Goal: Find specific page/section: Find specific page/section

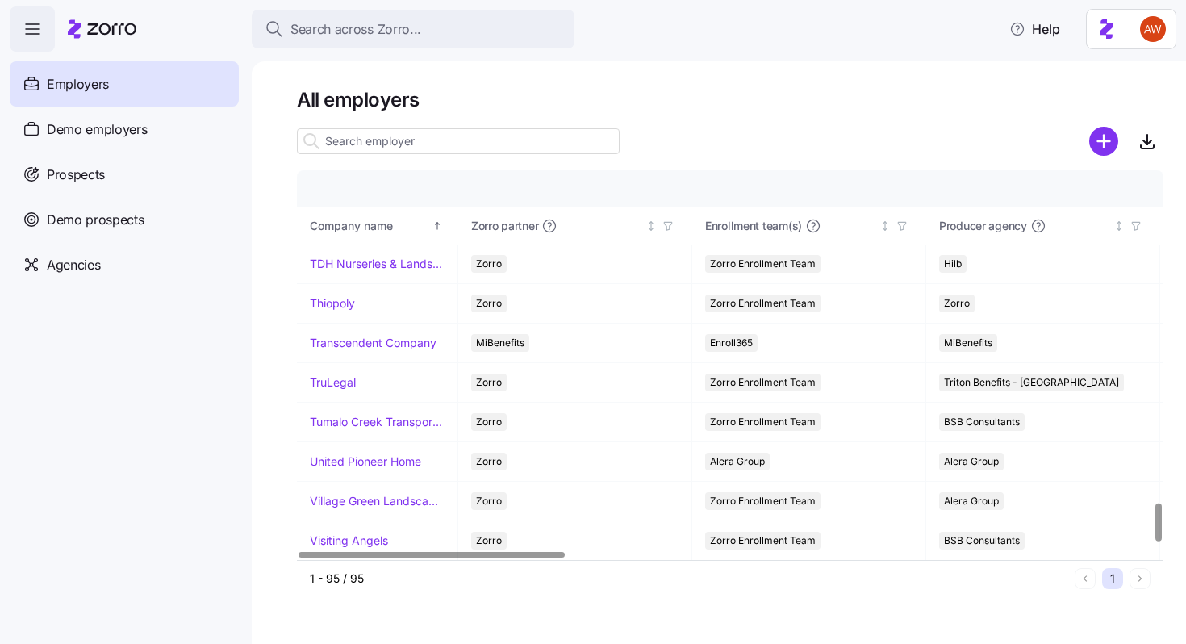
scroll to position [3360, 0]
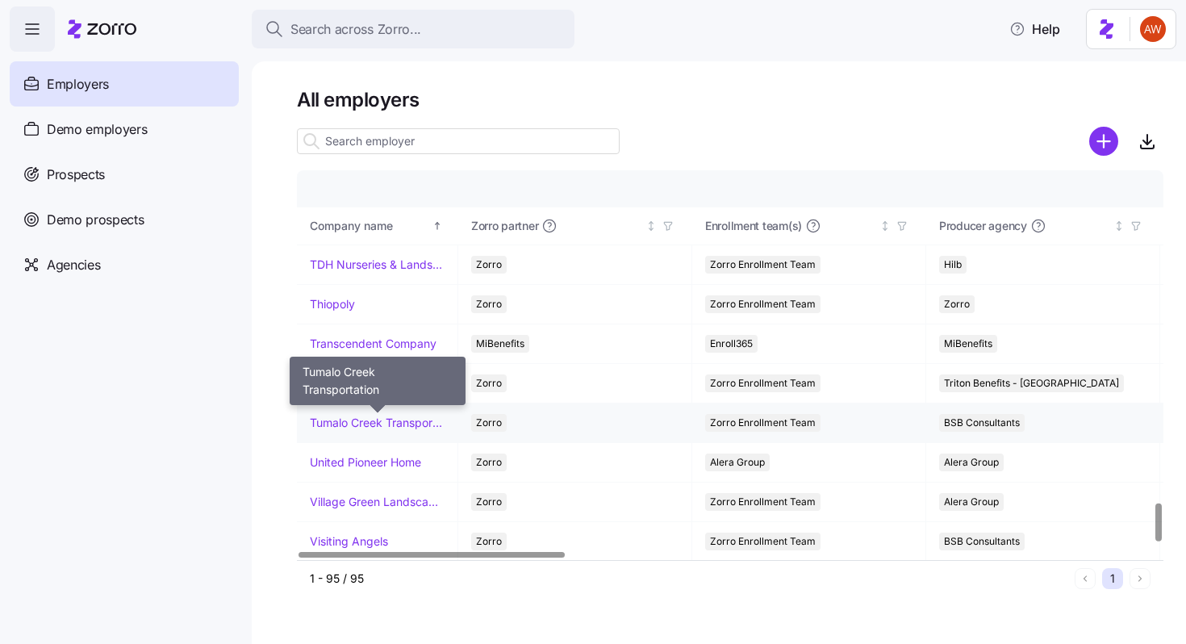
click at [349, 424] on link "Tumalo Creek Transportation" at bounding box center [377, 423] width 135 height 16
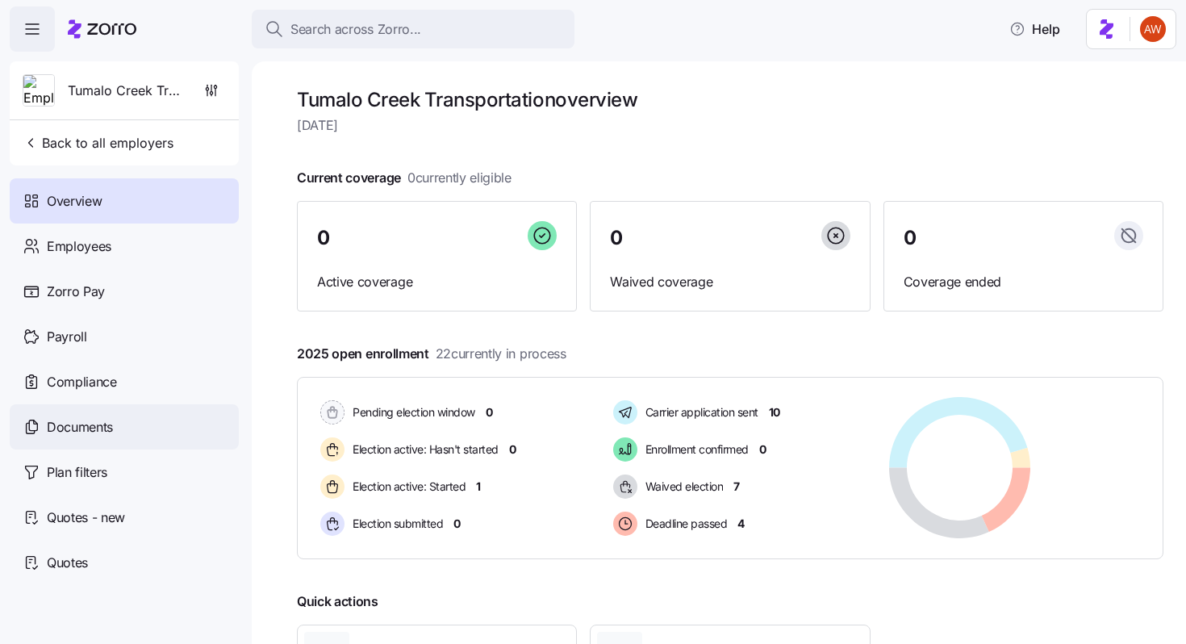
click at [113, 431] on span "Documents" at bounding box center [80, 427] width 66 height 20
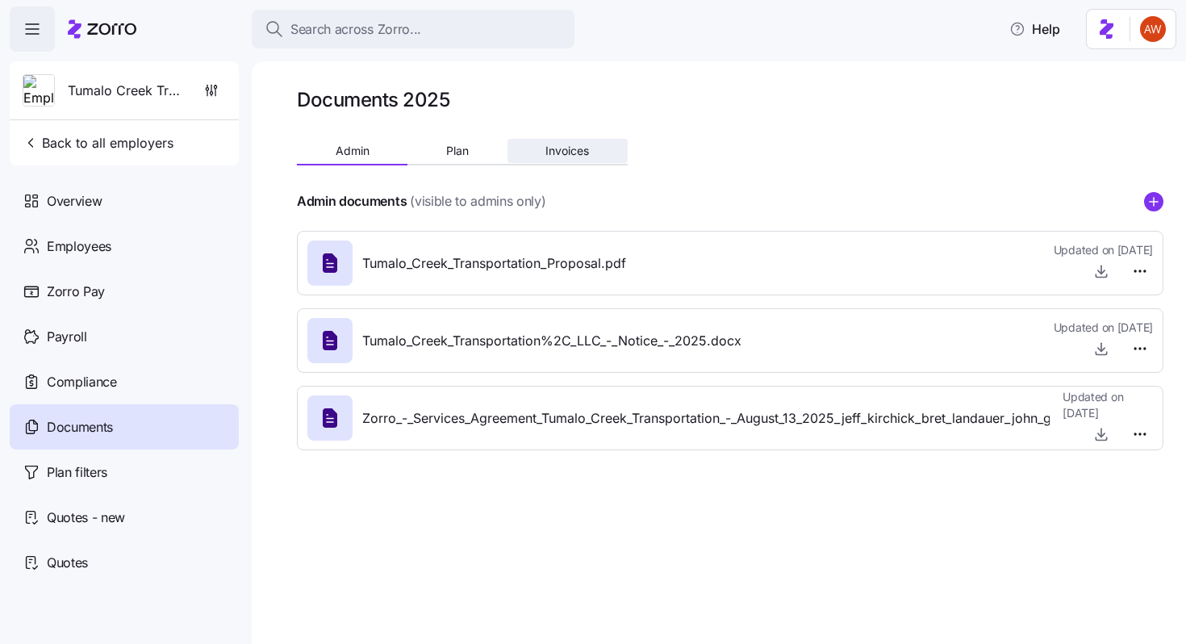
click at [583, 145] on span "Invoices" at bounding box center [567, 150] width 44 height 11
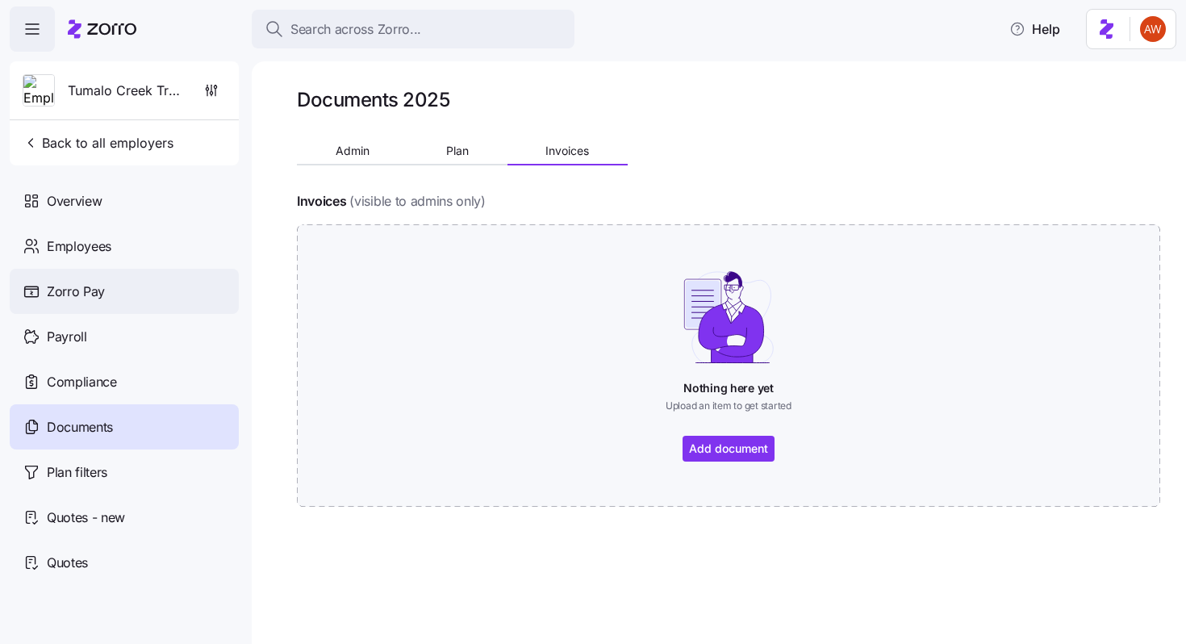
click at [148, 299] on div "Zorro Pay" at bounding box center [124, 291] width 229 height 45
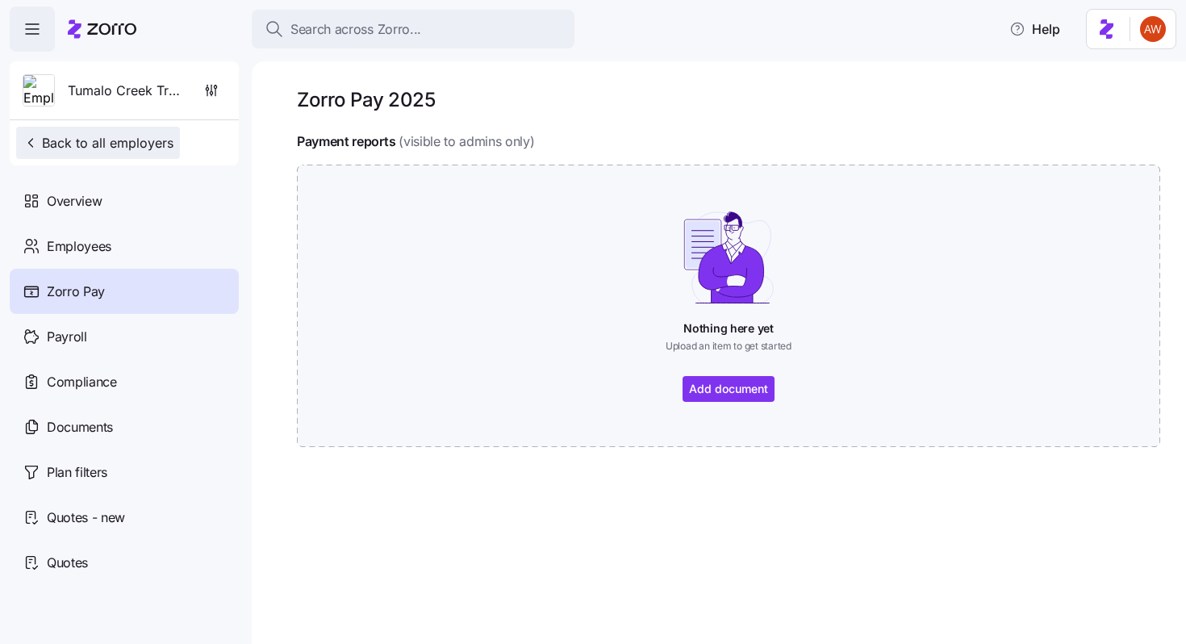
click at [78, 144] on span "Back to all employers" at bounding box center [98, 142] width 151 height 19
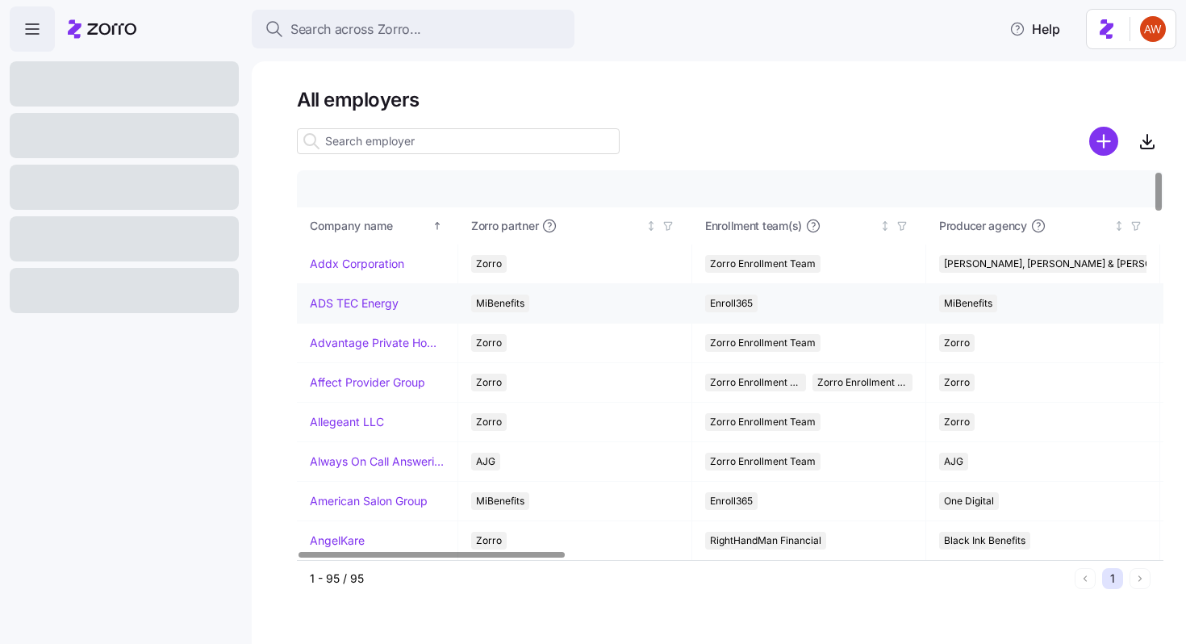
click at [330, 300] on link "ADS TEC Energy" at bounding box center [354, 303] width 89 height 16
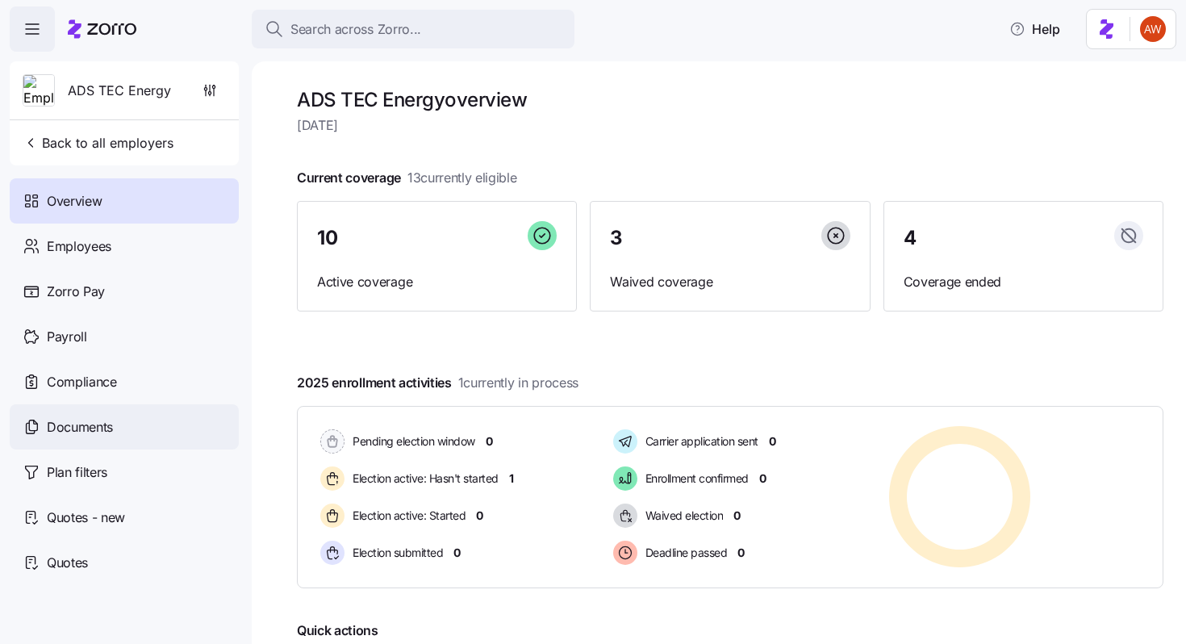
click at [146, 420] on div "Documents" at bounding box center [124, 426] width 229 height 45
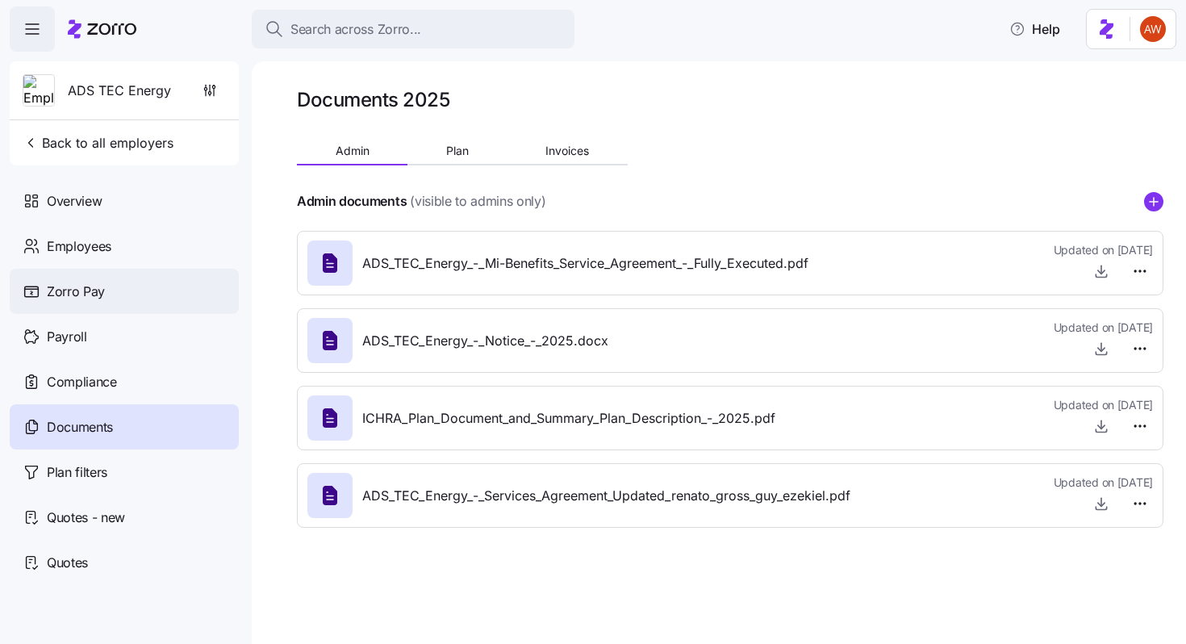
click at [118, 300] on div "Zorro Pay" at bounding box center [124, 291] width 229 height 45
